Goal: Task Accomplishment & Management: Use online tool/utility

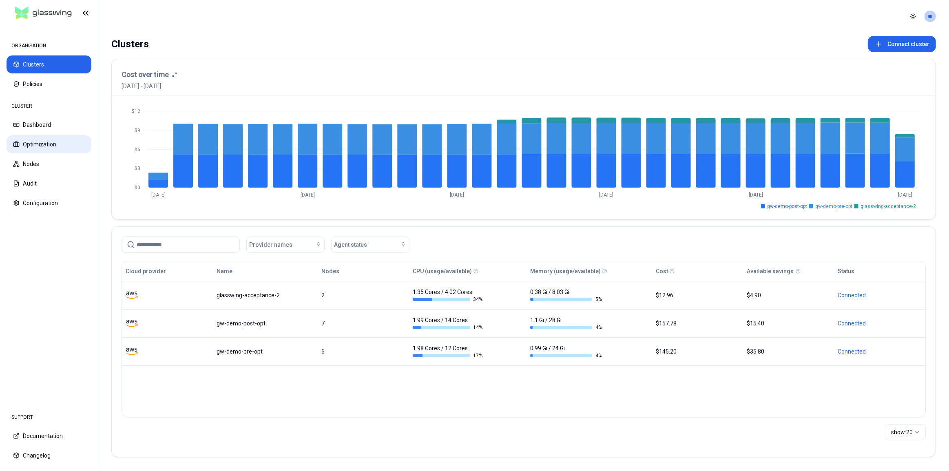
click at [45, 144] on button "Optimization" at bounding box center [49, 144] width 85 height 18
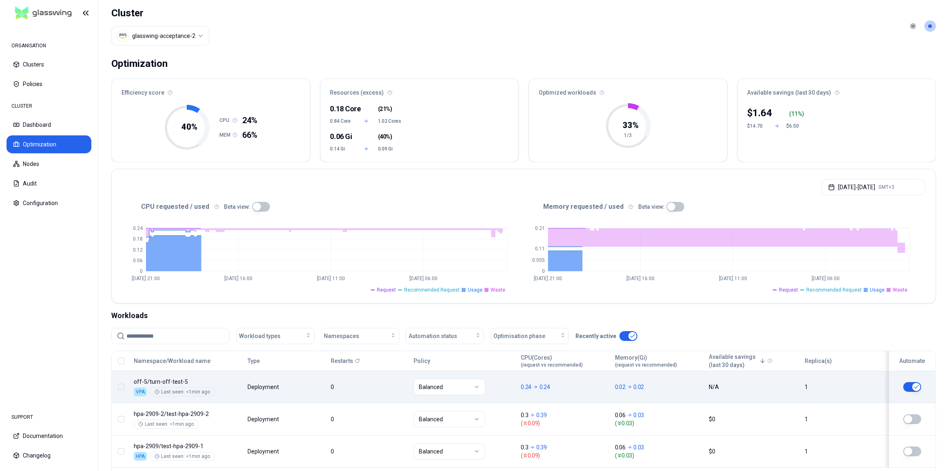
click at [397, 399] on body "ORGANISATION Clusters Policies CLUSTER Dashboard Optimization Nodes Audit Confi…" at bounding box center [474, 235] width 949 height 471
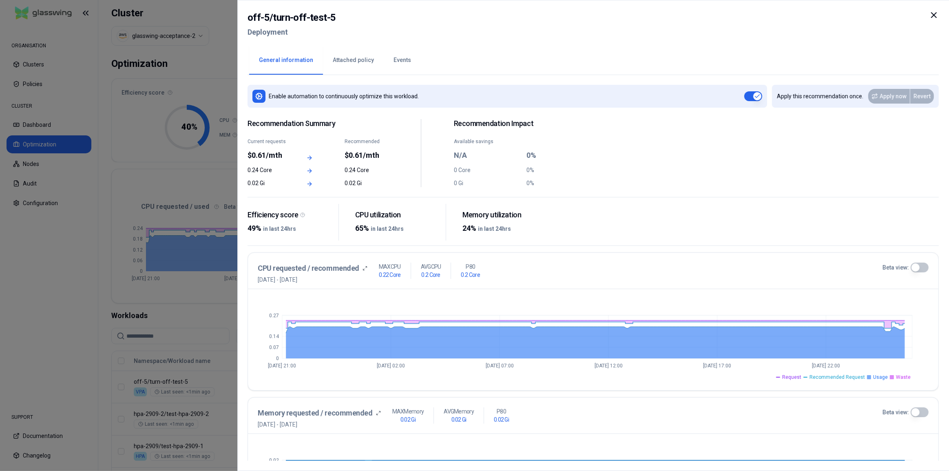
click at [501, 27] on div "off-5 / turn-off-test-5 Deployment" at bounding box center [593, 27] width 691 height 34
click at [397, 65] on button "Events" at bounding box center [402, 60] width 37 height 29
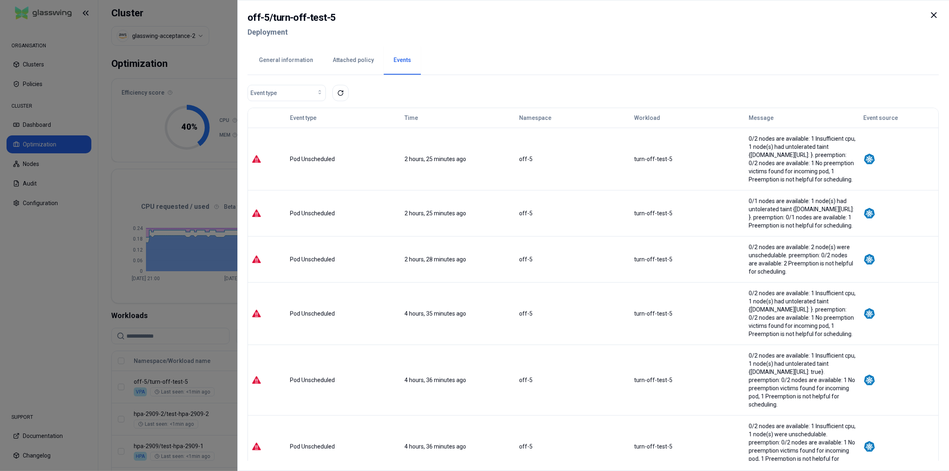
click at [356, 61] on button "Attached policy" at bounding box center [353, 60] width 61 height 29
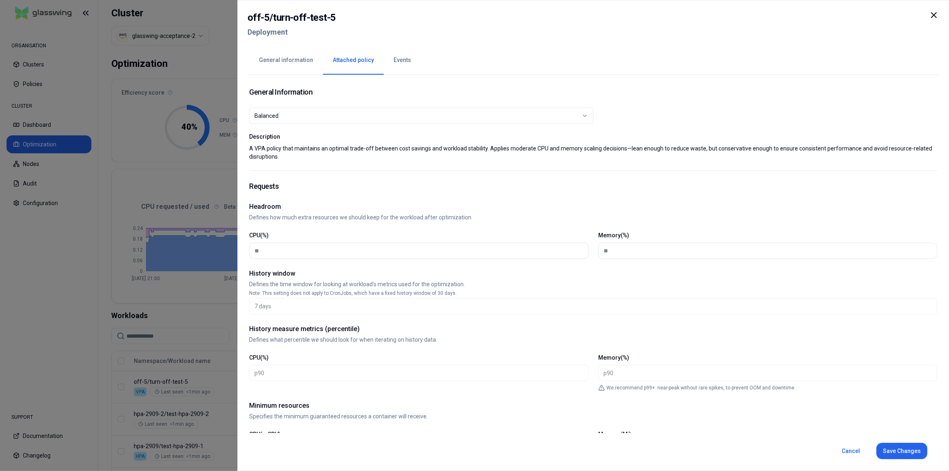
click at [385, 60] on button "Events" at bounding box center [402, 60] width 37 height 29
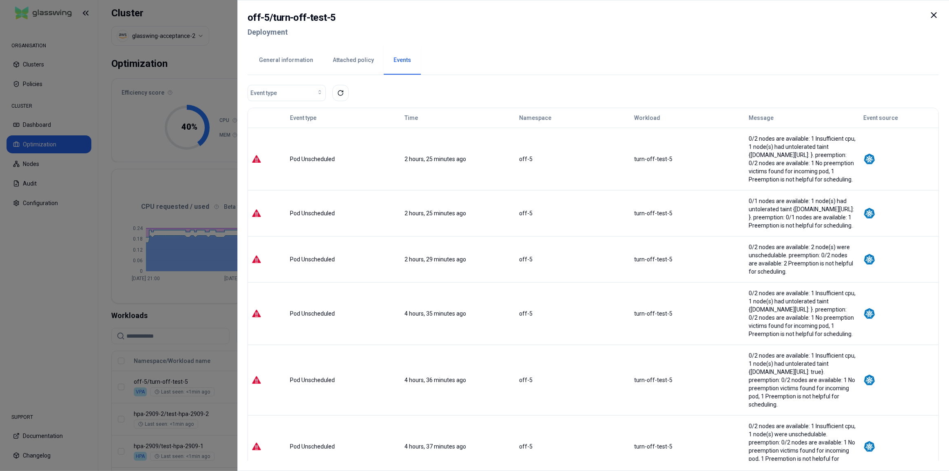
click at [308, 57] on button "General information" at bounding box center [286, 60] width 74 height 29
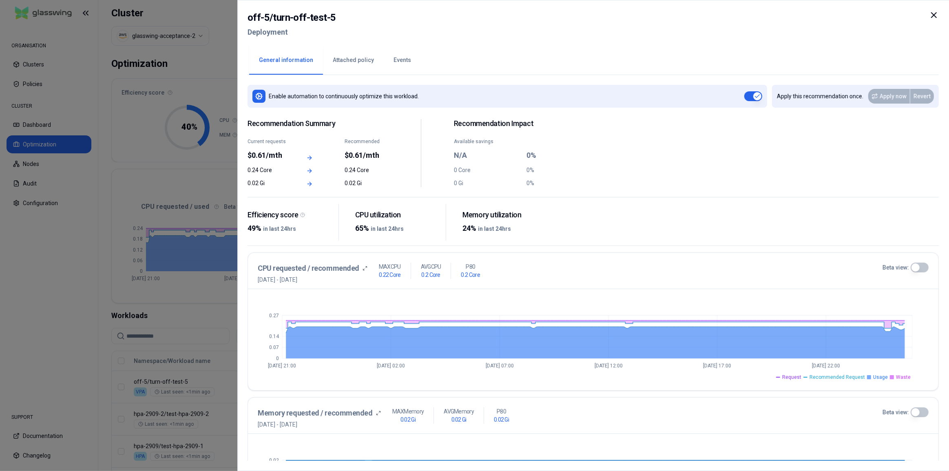
click at [932, 16] on icon at bounding box center [934, 15] width 10 height 10
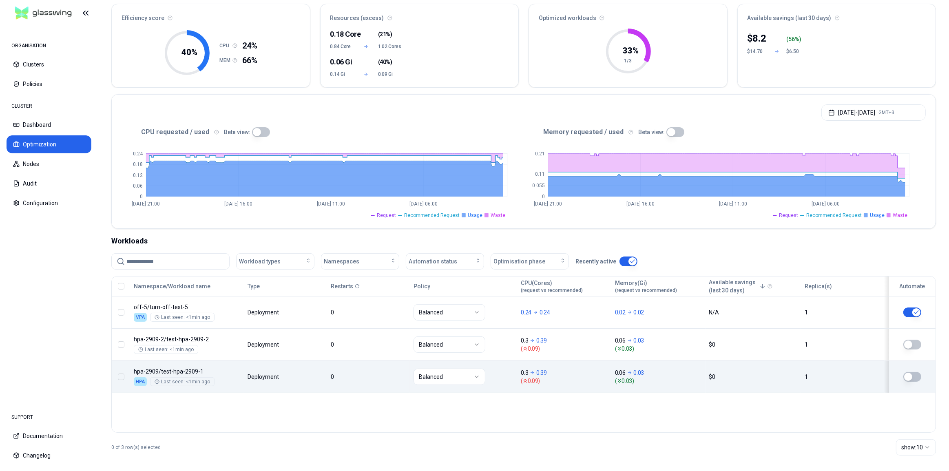
scroll to position [78, 0]
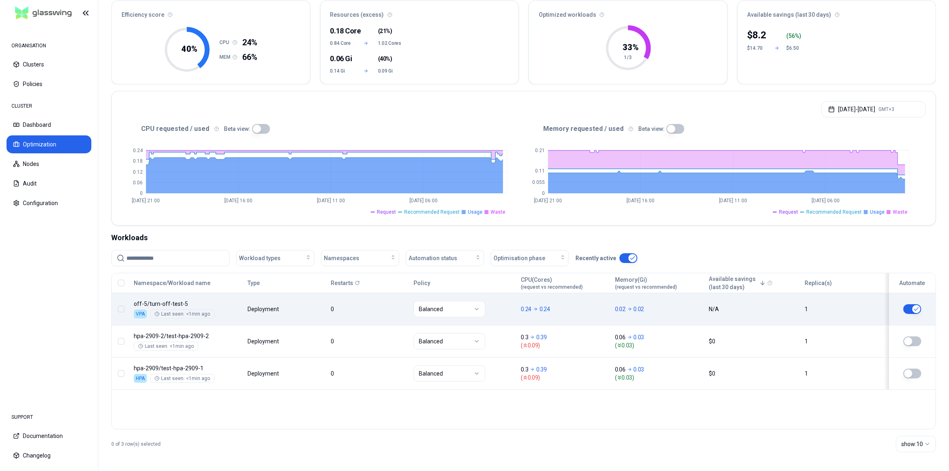
click at [306, 314] on body "ORGANISATION Clusters Policies CLUSTER Dashboard Optimization Nodes Audit Confi…" at bounding box center [474, 235] width 949 height 471
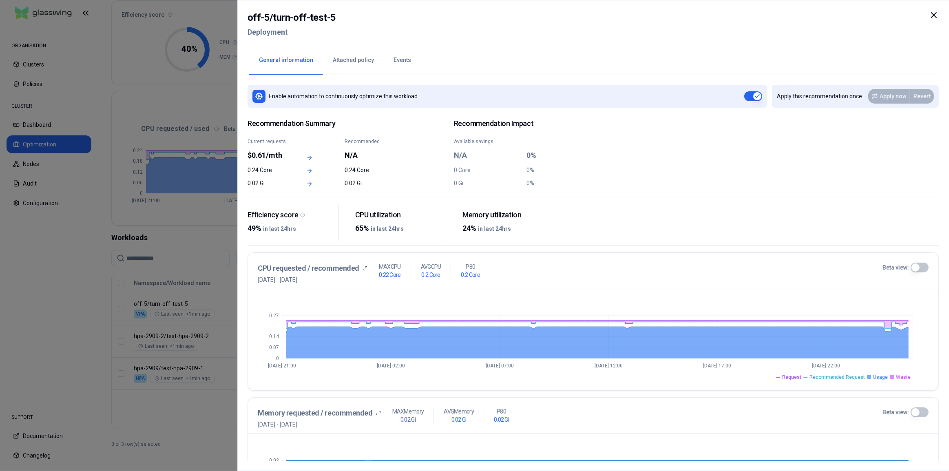
click at [887, 377] on span "Usage" at bounding box center [880, 377] width 15 height 7
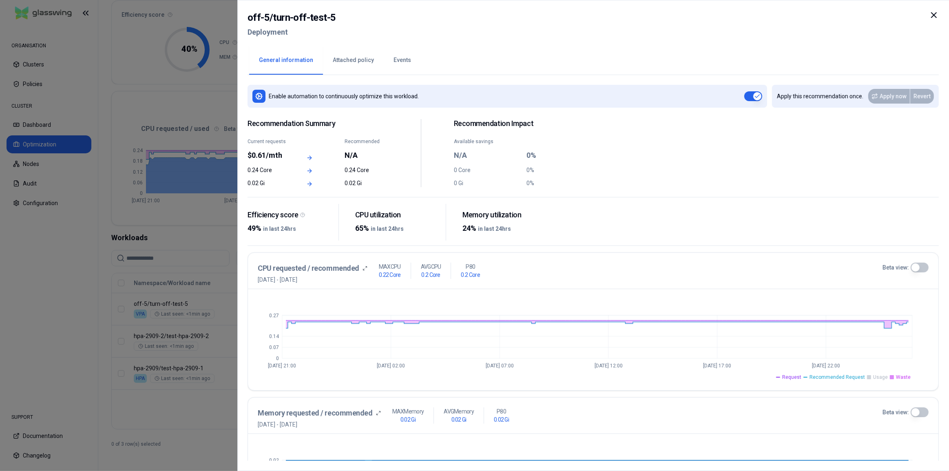
click at [901, 378] on span "Waste" at bounding box center [903, 377] width 15 height 7
click at [800, 376] on span "Request" at bounding box center [791, 377] width 19 height 7
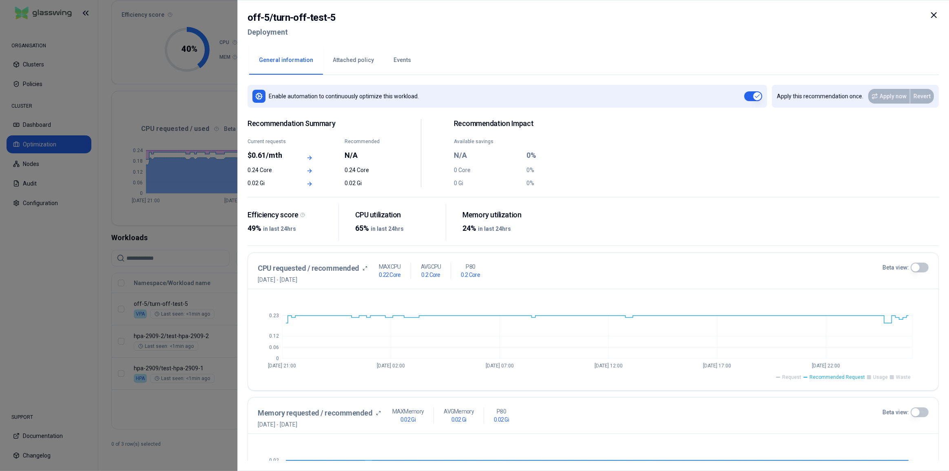
click at [800, 376] on span "Request" at bounding box center [791, 377] width 19 height 7
click at [876, 378] on span "Usage" at bounding box center [880, 377] width 15 height 7
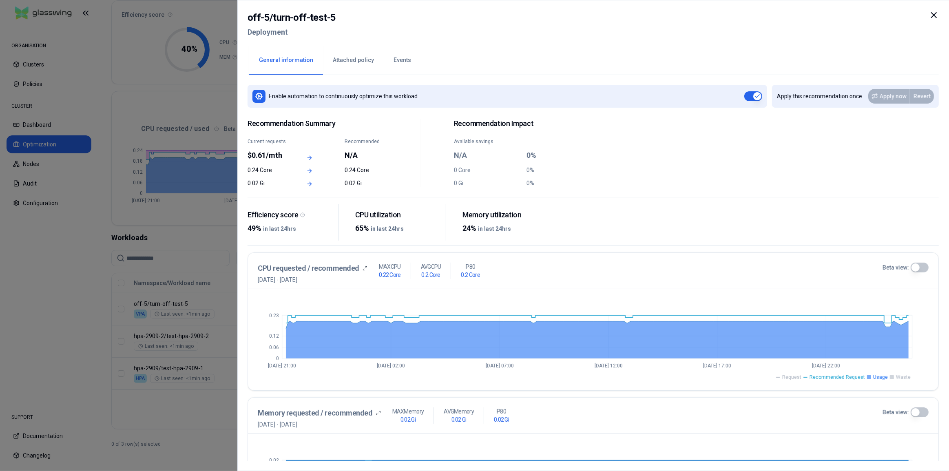
click at [906, 376] on span "Waste" at bounding box center [903, 377] width 15 height 7
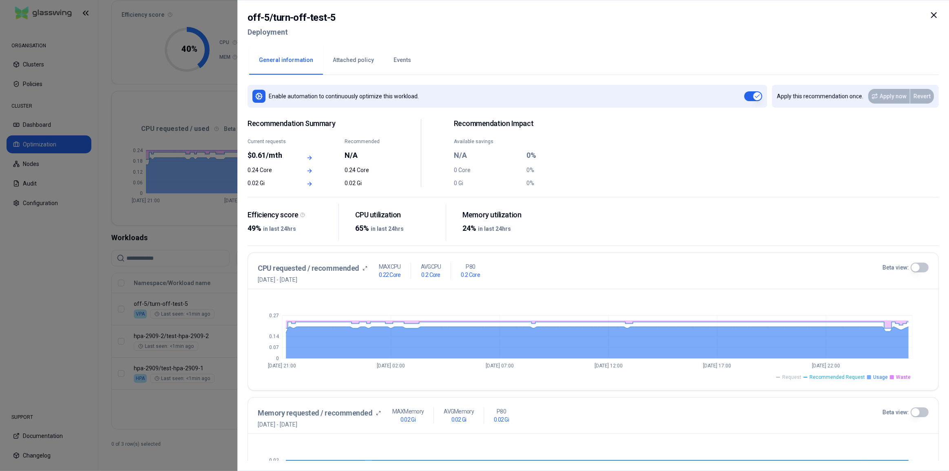
click at [905, 375] on span "Waste" at bounding box center [903, 377] width 15 height 7
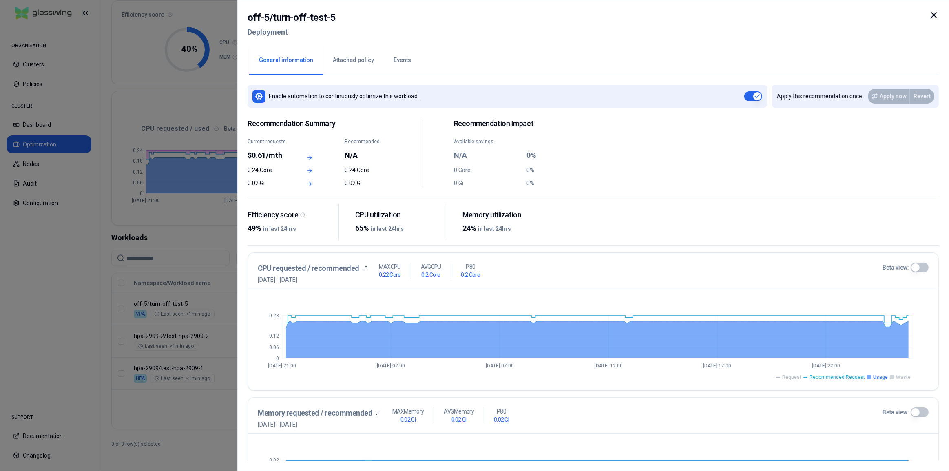
click at [934, 18] on icon at bounding box center [934, 15] width 10 height 10
